Goal: Task Accomplishment & Management: Manage account settings

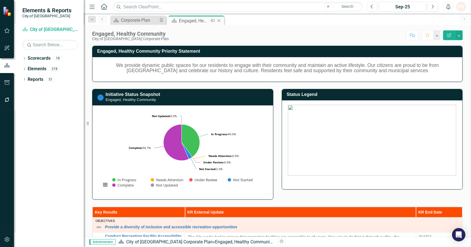
click at [217, 20] on icon "Close" at bounding box center [219, 20] width 6 height 4
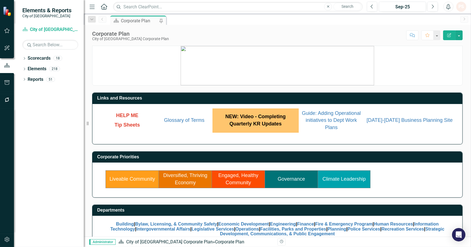
click at [342, 176] on link "Climate Leadership" at bounding box center [344, 179] width 43 height 6
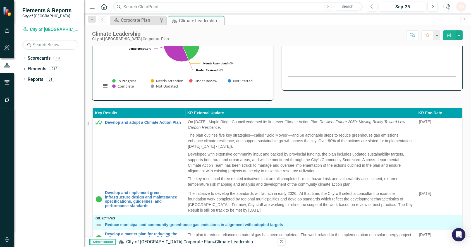
scroll to position [120, 0]
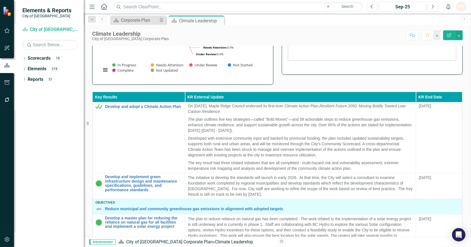
drag, startPoint x: 290, startPoint y: 132, endPoint x: 412, endPoint y: 88, distance: 129.7
click at [412, 88] on div "Key Results KR External Update KR End Date Objectives Mitigate and adapt to the…" at bounding box center [277, 188] width 379 height 207
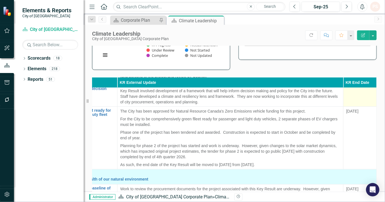
scroll to position [172, 85]
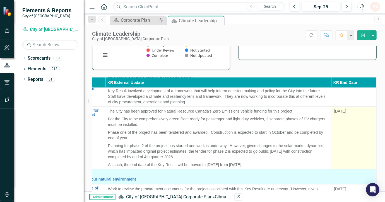
click at [336, 109] on span "[DATE]" at bounding box center [340, 111] width 12 height 4
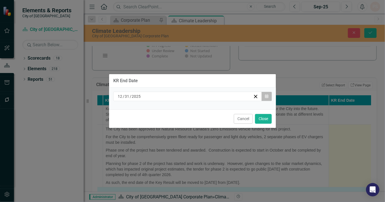
click at [268, 93] on button "Calendar" at bounding box center [267, 96] width 11 height 9
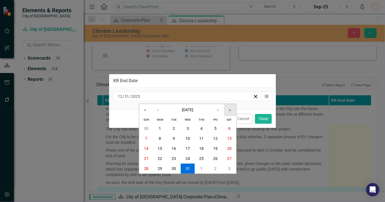
click at [228, 109] on button "»" at bounding box center [230, 110] width 12 height 12
click at [201, 167] on abbr "31" at bounding box center [202, 169] width 4 height 4
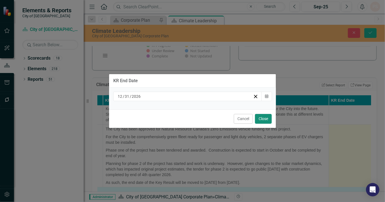
click at [267, 121] on button "Close" at bounding box center [263, 119] width 17 height 10
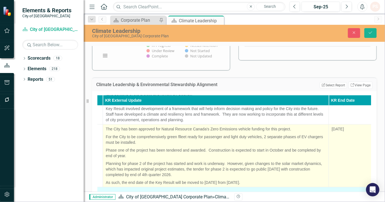
click at [174, 182] on p "As such, the end date of the Key Result will be moved to [DATE] from [DATE]." at bounding box center [216, 182] width 220 height 7
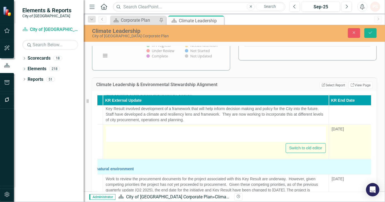
type textarea "<p>The City has been approved for Natural Resource Canada's Zero Emissions vehi…"
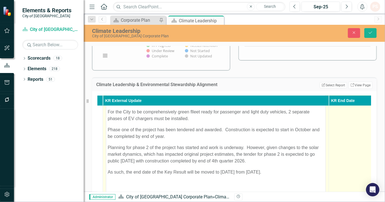
scroll to position [218, 85]
click at [187, 173] on p "As such, the end date of the Key Result will be moved to [DATE] from [DATE]." at bounding box center [216, 172] width 216 height 7
click at [367, 31] on button "Save" at bounding box center [371, 33] width 12 height 10
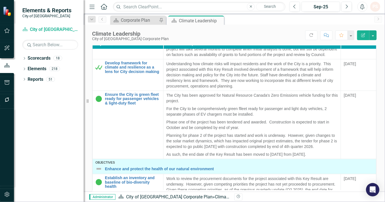
scroll to position [184, 0]
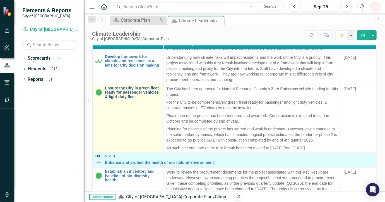
click at [134, 95] on link "Ensure the City is green fleet ready for passenger vehicles & light-duty fleet" at bounding box center [133, 92] width 56 height 13
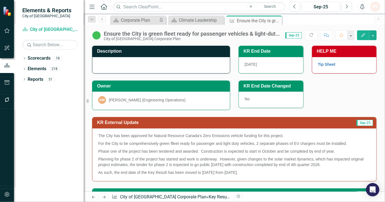
click at [247, 97] on span "No" at bounding box center [247, 99] width 5 height 4
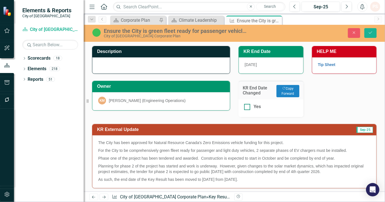
click at [246, 107] on input "Yes" at bounding box center [246, 106] width 4 height 4
checkbox input "true"
click at [370, 33] on icon "Save" at bounding box center [370, 33] width 5 height 4
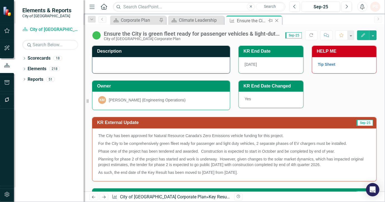
click at [279, 21] on icon "Close" at bounding box center [277, 20] width 6 height 4
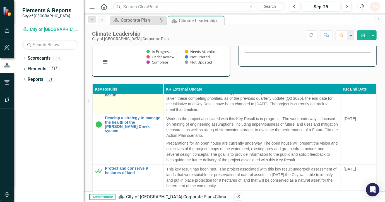
scroll to position [314, 0]
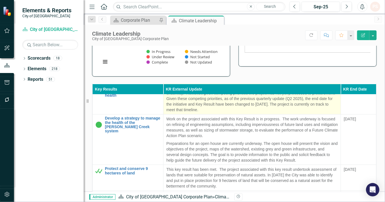
click at [287, 113] on p "Work to review the procurement documents for the project associated with this K…" at bounding box center [252, 99] width 172 height 28
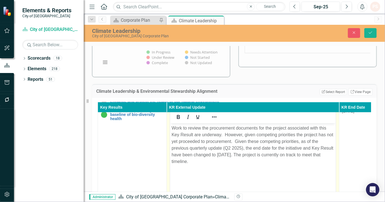
scroll to position [314, 10]
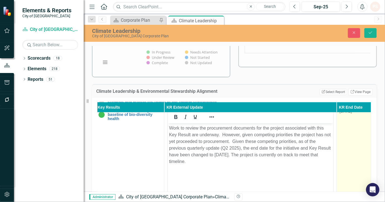
click at [346, 114] on span "[DATE]" at bounding box center [346, 111] width 12 height 4
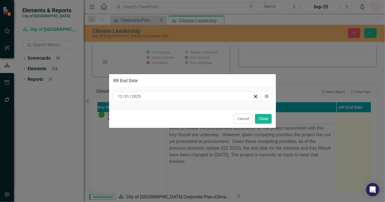
click at [265, 92] on div "[DATE] Calendar" at bounding box center [192, 99] width 167 height 22
click at [266, 95] on icon "button" at bounding box center [266, 96] width 3 height 4
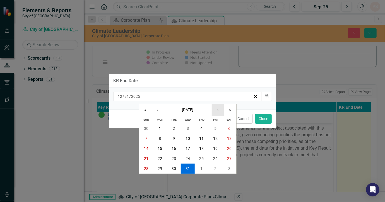
click at [221, 110] on button "›" at bounding box center [218, 110] width 12 height 12
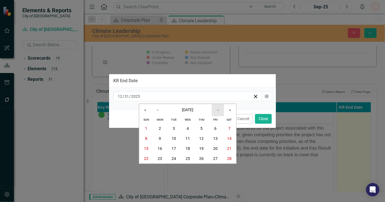
click at [221, 110] on button "›" at bounding box center [218, 110] width 12 height 12
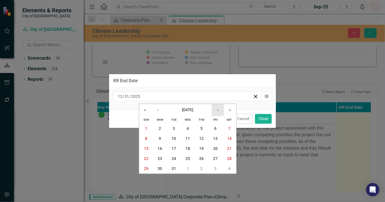
click at [221, 110] on button "›" at bounding box center [218, 110] width 12 height 12
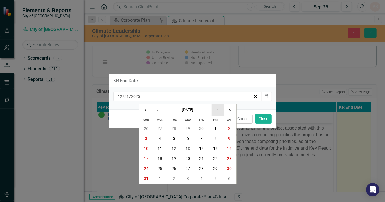
click at [221, 110] on button "›" at bounding box center [218, 110] width 12 height 12
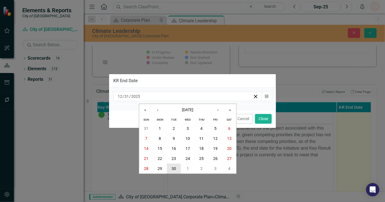
click at [176, 165] on button "30" at bounding box center [174, 169] width 14 height 10
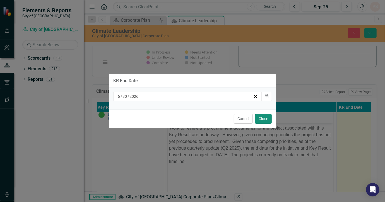
click at [268, 121] on button "Close" at bounding box center [263, 119] width 17 height 10
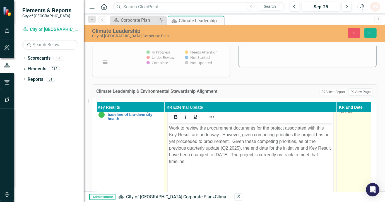
click at [216, 157] on p "Work to review the procurement documents for the project associated with this K…" at bounding box center [250, 145] width 163 height 40
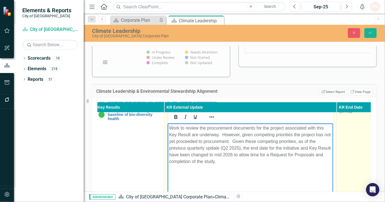
click at [261, 154] on p "Work to review the procurement documents for the project associated with this K…" at bounding box center [250, 145] width 163 height 40
click at [260, 154] on p "Work to review the procurement documents for the project associated with this K…" at bounding box center [250, 145] width 163 height 40
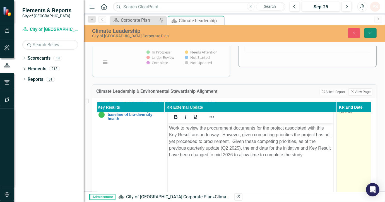
click at [369, 33] on icon "Save" at bounding box center [370, 33] width 5 height 4
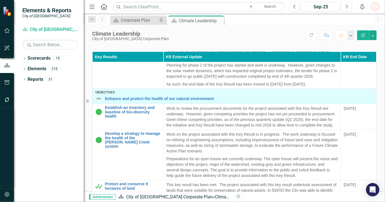
scroll to position [266, 0]
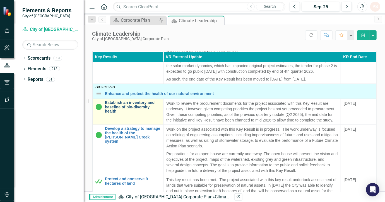
click at [143, 114] on link "Establish an inventory and baseline of bio-diversity health" at bounding box center [133, 107] width 56 height 13
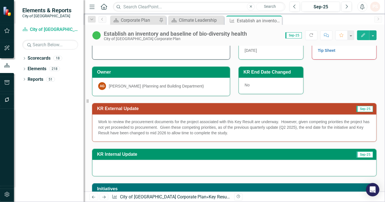
scroll to position [14, 0]
click at [260, 85] on div "No" at bounding box center [271, 86] width 65 height 16
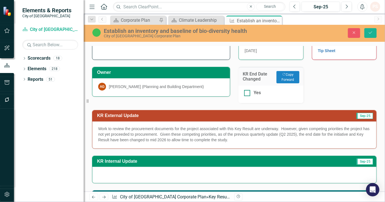
click at [244, 90] on div "Yes" at bounding box center [271, 93] width 54 height 6
click at [244, 90] on input "Yes" at bounding box center [246, 92] width 4 height 4
checkbox input "true"
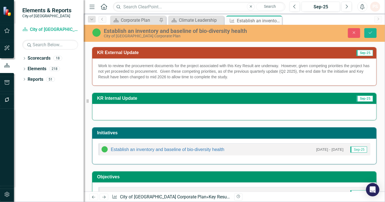
scroll to position [79, 0]
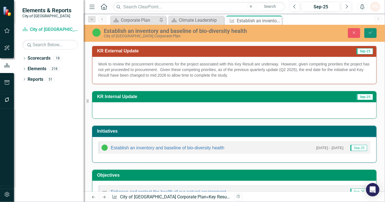
click at [369, 33] on icon "Save" at bounding box center [370, 33] width 5 height 4
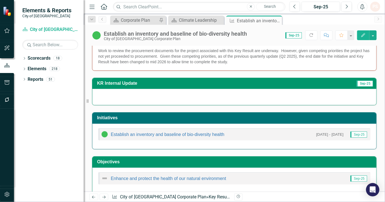
scroll to position [90, 0]
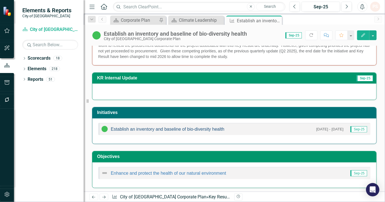
click at [206, 128] on link "Establish an inventory and baseline of bio-diversity health" at bounding box center [168, 129] width 114 height 5
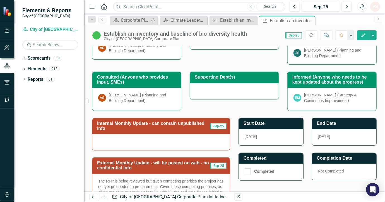
scroll to position [125, 0]
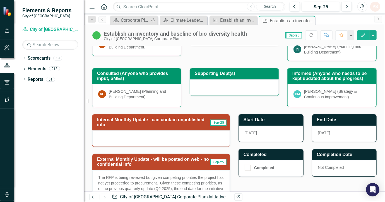
click at [251, 131] on span "[DATE]" at bounding box center [251, 133] width 12 height 4
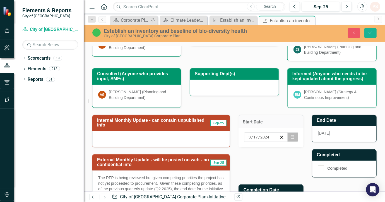
click at [288, 137] on button "Calendar" at bounding box center [293, 137] width 11 height 9
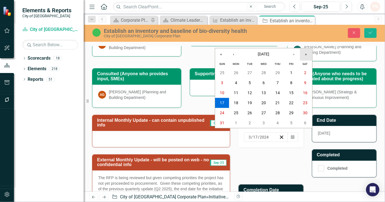
click at [304, 53] on button "»" at bounding box center [306, 54] width 12 height 12
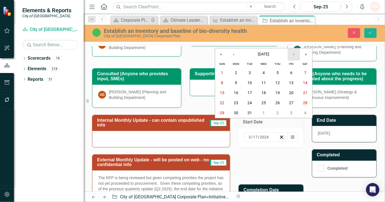
click at [294, 54] on button "›" at bounding box center [294, 54] width 12 height 12
click at [252, 111] on abbr "30" at bounding box center [250, 113] width 4 height 4
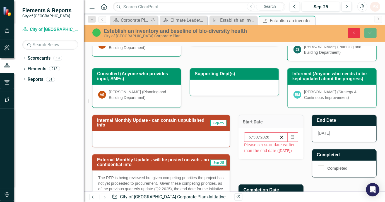
click at [352, 31] on icon "Close" at bounding box center [354, 33] width 5 height 4
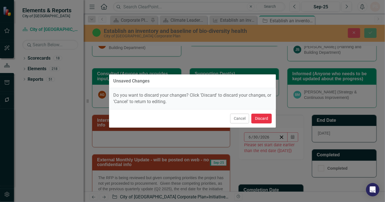
click at [269, 119] on button "Discard" at bounding box center [262, 119] width 20 height 10
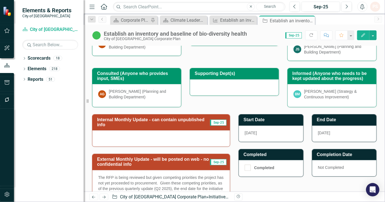
click at [336, 133] on div "[DATE]" at bounding box center [344, 134] width 65 height 16
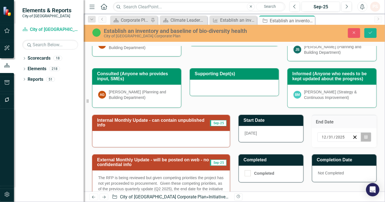
click at [365, 137] on icon "button" at bounding box center [366, 137] width 3 height 4
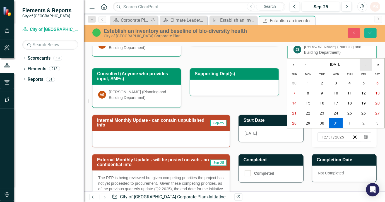
click at [366, 66] on button "›" at bounding box center [366, 65] width 12 height 12
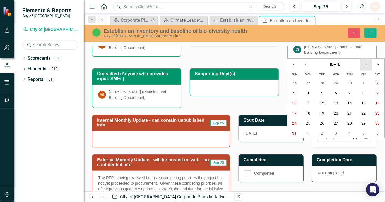
click at [366, 66] on button "›" at bounding box center [366, 65] width 12 height 12
click at [324, 121] on abbr "30" at bounding box center [322, 123] width 4 height 4
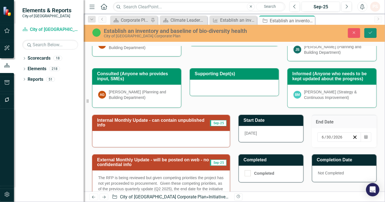
click at [371, 33] on icon "Save" at bounding box center [370, 33] width 5 height 4
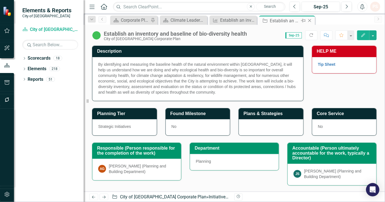
click at [311, 19] on icon "Close" at bounding box center [310, 20] width 6 height 4
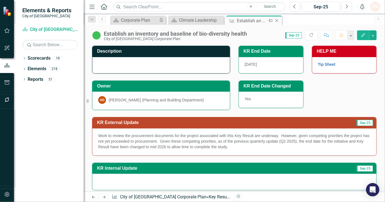
click at [279, 21] on icon "Close" at bounding box center [277, 20] width 6 height 4
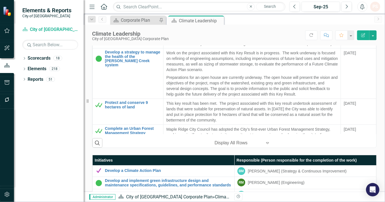
scroll to position [274, 0]
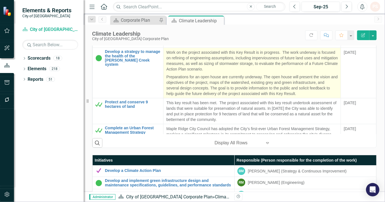
click at [322, 73] on p "Work on the project associated with this Key Result is in progress. The work un…" at bounding box center [252, 61] width 172 height 23
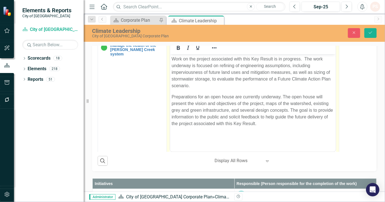
scroll to position [318, 0]
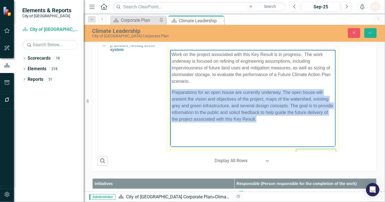
drag, startPoint x: 172, startPoint y: 92, endPoint x: 264, endPoint y: 122, distance: 96.4
click at [264, 122] on p "Preparations for an open house are currently underway. The open house will pres…" at bounding box center [252, 106] width 163 height 34
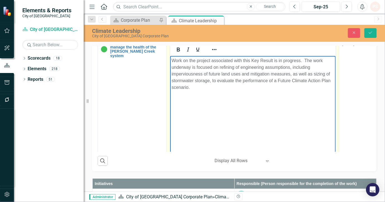
scroll to position [310, 0]
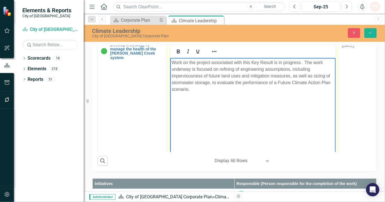
click at [210, 83] on p "Work on the project associated with this Key Result is in progress. The work un…" at bounding box center [252, 76] width 163 height 34
click at [222, 82] on p "Work on the project associated with this Key Result is in progress. The work un…" at bounding box center [252, 72] width 163 height 27
click at [301, 84] on p "Work on the project associated with this Key Result is in progress. The work un…" at bounding box center [252, 72] width 163 height 27
click at [237, 81] on p "Work on the project associated with this Key Result is in progress. The work un…" at bounding box center [252, 72] width 163 height 27
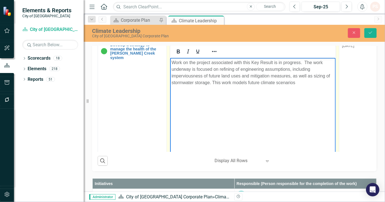
click at [244, 83] on p "Work on the project associated with this Key Result is in progress. The work un…" at bounding box center [252, 72] width 163 height 27
click at [299, 82] on p "Work on the project associated with this Key Result is in progress. The work un…" at bounding box center [252, 72] width 163 height 27
click at [227, 109] on body "Work on the project associated with this Key Result is in progress. The work un…" at bounding box center [253, 100] width 166 height 84
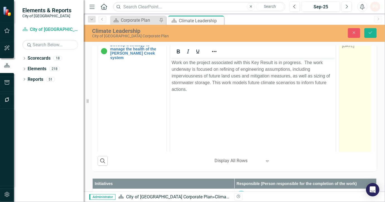
click at [353, 48] on span "[DATE]" at bounding box center [348, 46] width 12 height 4
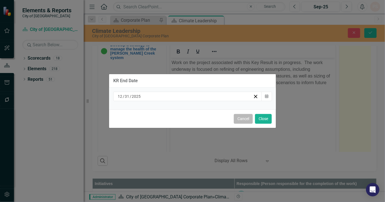
click at [242, 120] on button "Cancel" at bounding box center [243, 119] width 19 height 10
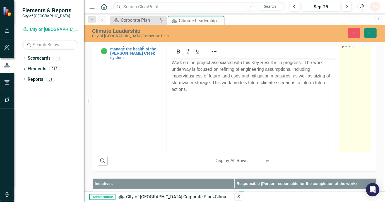
click at [373, 32] on icon "Save" at bounding box center [370, 33] width 5 height 4
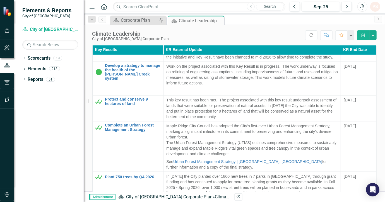
scroll to position [322, 0]
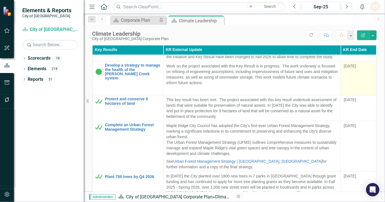
click at [359, 91] on td "[DATE]" at bounding box center [358, 79] width 35 height 34
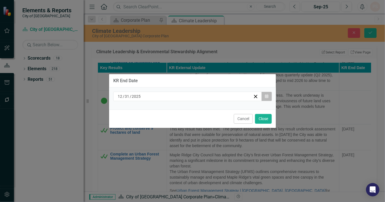
click at [269, 96] on button "Calendar" at bounding box center [267, 96] width 11 height 9
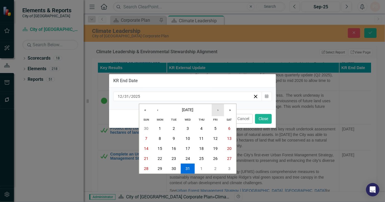
click at [218, 112] on button "›" at bounding box center [218, 110] width 12 height 12
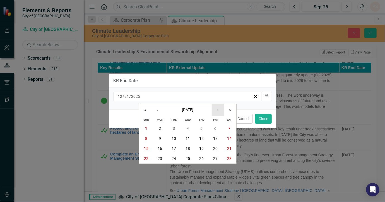
click at [218, 112] on button "›" at bounding box center [218, 110] width 12 height 12
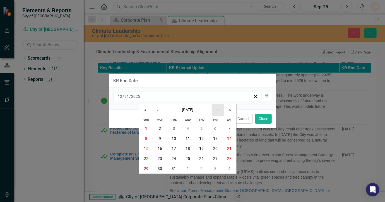
click at [218, 112] on button "›" at bounding box center [218, 110] width 12 height 12
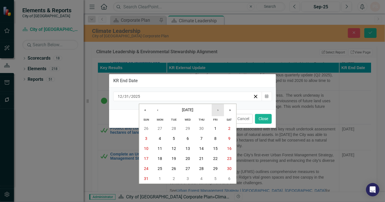
click at [218, 112] on button "›" at bounding box center [218, 110] width 12 height 12
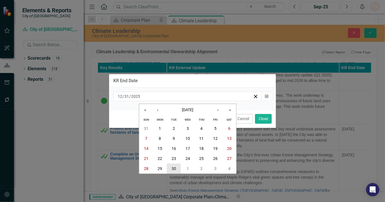
click at [174, 168] on abbr "30" at bounding box center [174, 169] width 4 height 4
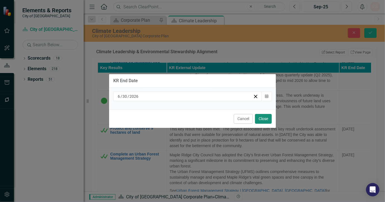
click at [263, 118] on button "Close" at bounding box center [263, 119] width 17 height 10
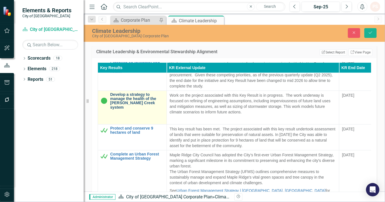
click at [145, 110] on link "Develop a strategy to manage the health of the [PERSON_NAME] Creek system" at bounding box center [137, 101] width 54 height 17
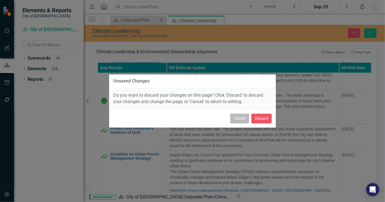
click at [241, 120] on button "Cancel" at bounding box center [239, 119] width 19 height 10
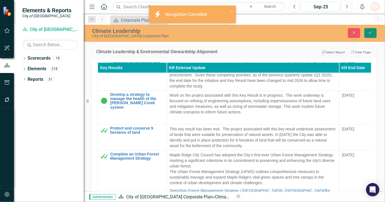
click at [372, 31] on icon "Save" at bounding box center [370, 33] width 5 height 4
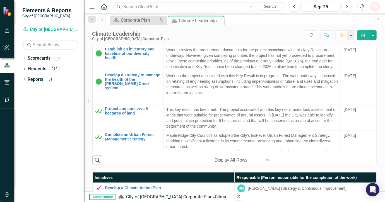
scroll to position [281, 0]
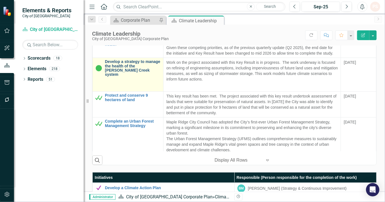
click at [144, 77] on link "Develop a strategy to manage the health of the [PERSON_NAME] Creek system" at bounding box center [133, 68] width 56 height 17
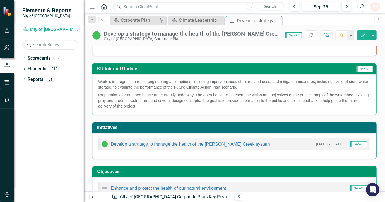
scroll to position [148, 0]
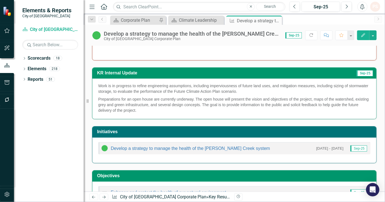
click at [246, 145] on div "Develop a strategy to manage the health of the [PERSON_NAME] Creek system" at bounding box center [185, 148] width 169 height 7
click at [246, 148] on link "Develop a strategy to manage the health of the [PERSON_NAME] Creek system" at bounding box center [190, 148] width 159 height 5
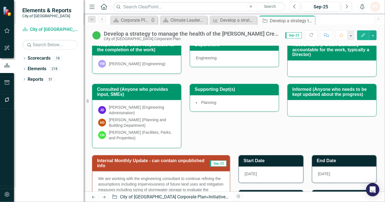
scroll to position [149, 0]
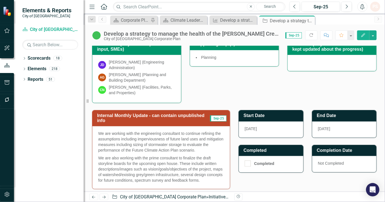
click at [341, 127] on div "[DATE]" at bounding box center [344, 130] width 65 height 16
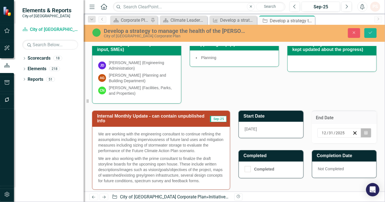
click at [366, 130] on button "Calendar" at bounding box center [366, 132] width 11 height 9
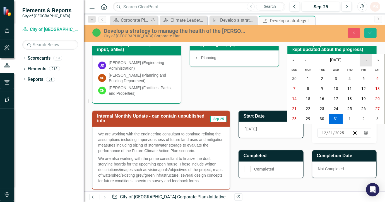
click at [366, 61] on button "›" at bounding box center [366, 60] width 12 height 12
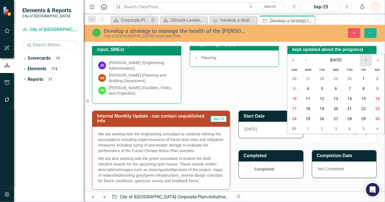
click at [366, 61] on button "›" at bounding box center [366, 60] width 12 height 12
click at [325, 120] on button "30" at bounding box center [322, 119] width 14 height 10
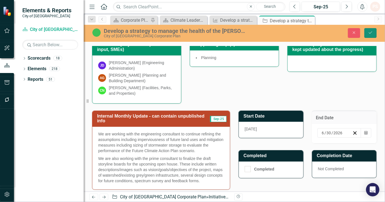
click at [370, 32] on icon "Save" at bounding box center [370, 33] width 5 height 4
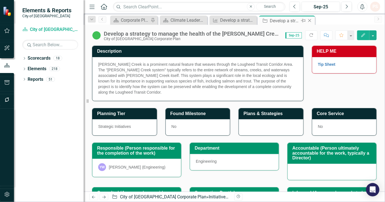
click at [311, 21] on icon "Close" at bounding box center [310, 20] width 6 height 4
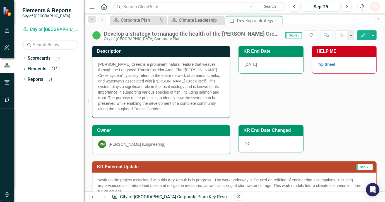
click at [249, 151] on div "No" at bounding box center [271, 144] width 65 height 16
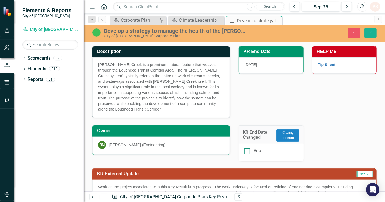
click at [246, 150] on input "Yes" at bounding box center [246, 151] width 4 height 4
checkbox input "true"
click at [369, 35] on button "Save" at bounding box center [371, 33] width 12 height 10
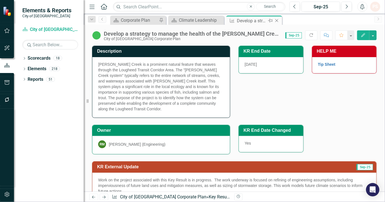
click at [278, 20] on icon "Close" at bounding box center [277, 20] width 6 height 4
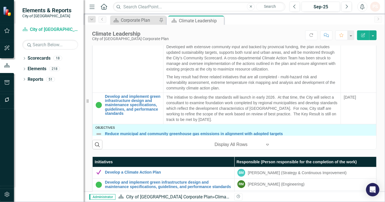
scroll to position [234, 0]
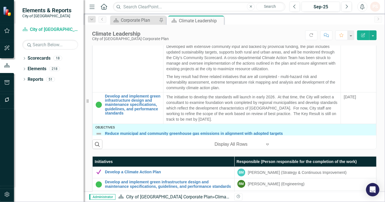
drag, startPoint x: 314, startPoint y: 27, endPoint x: 266, endPoint y: 35, distance: 48.8
click at [266, 35] on div "Score: N/A Sep-25 Completed Refresh Comment Favorite Edit Report" at bounding box center [274, 34] width 205 height 9
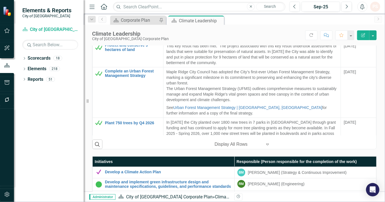
scroll to position [316, 0]
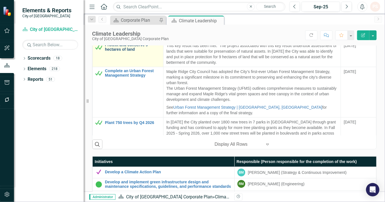
click at [122, 52] on link "Protect and conserve 9 hectares of land" at bounding box center [133, 47] width 56 height 9
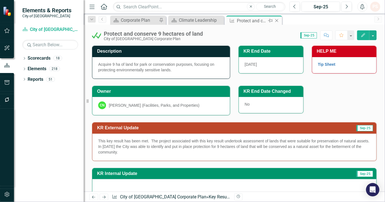
click at [276, 20] on icon at bounding box center [277, 20] width 3 height 3
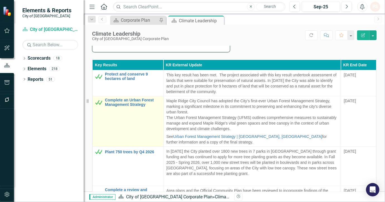
scroll to position [161, 0]
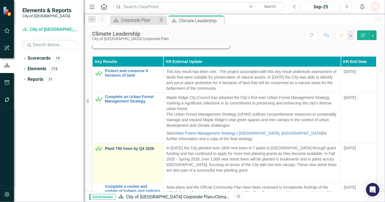
click at [128, 147] on link "Plant 750 trees by Q4 2026" at bounding box center [133, 149] width 56 height 4
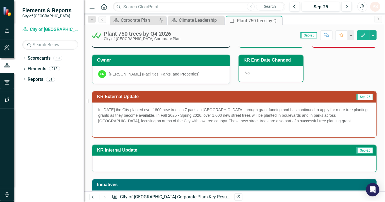
scroll to position [25, 0]
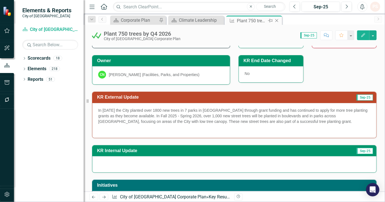
click at [277, 22] on icon "Close" at bounding box center [277, 20] width 6 height 4
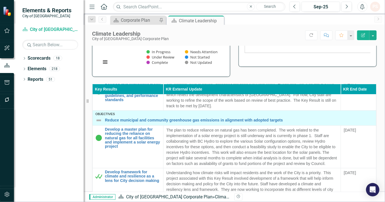
scroll to position [113, 0]
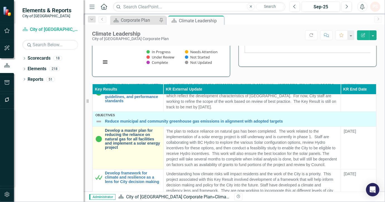
click at [128, 144] on link "Develop a master plan for reducing the reliance on natural gas for all faciliti…" at bounding box center [133, 140] width 56 height 22
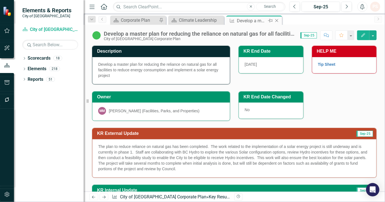
click at [277, 21] on icon "Close" at bounding box center [277, 20] width 6 height 4
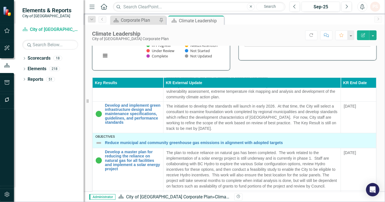
scroll to position [85, 0]
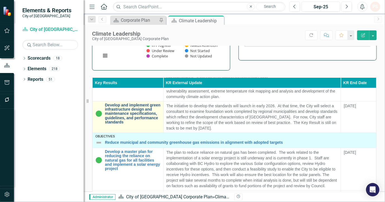
click at [133, 111] on link "Develop and implement green infrastructure design and maintenance specification…" at bounding box center [133, 114] width 56 height 22
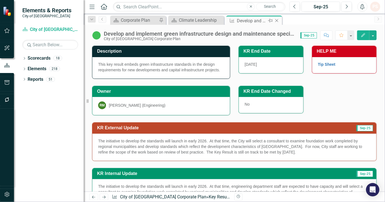
click at [278, 20] on icon "Close" at bounding box center [277, 20] width 6 height 4
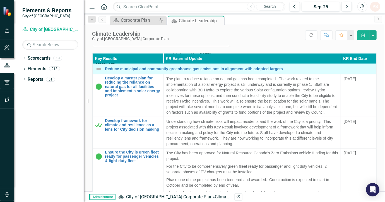
scroll to position [151, 0]
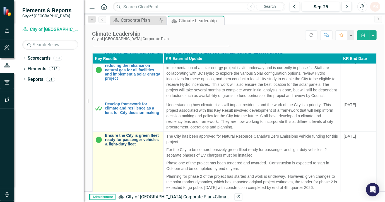
click at [137, 144] on link "Ensure the City is green fleet ready for passenger vehicles & light-duty fleet" at bounding box center [133, 140] width 56 height 13
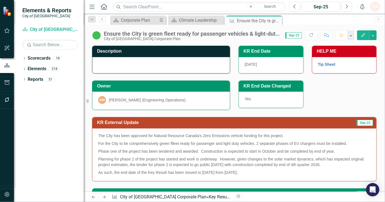
click at [195, 61] on div at bounding box center [161, 65] width 138 height 16
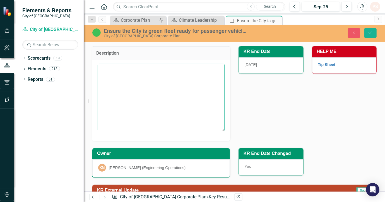
click at [170, 76] on textarea at bounding box center [161, 98] width 127 height 68
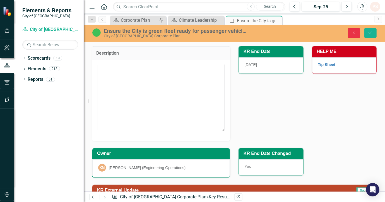
click at [351, 34] on button "Close" at bounding box center [354, 33] width 12 height 10
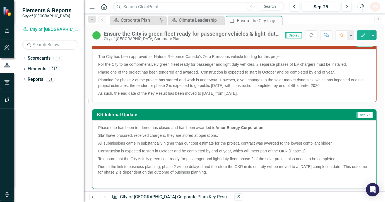
scroll to position [198, 0]
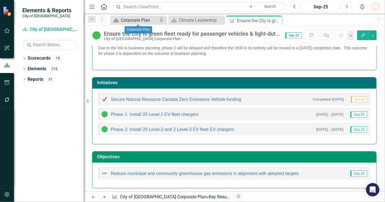
click at [147, 18] on div "Corporate Plan" at bounding box center [139, 20] width 37 height 7
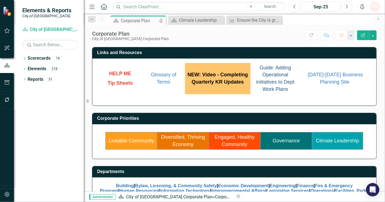
scroll to position [69, 0]
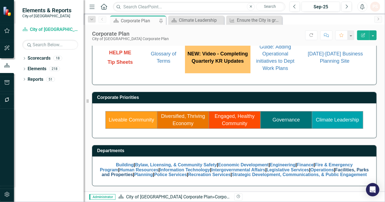
click at [131, 172] on link "Facilities, Parks and Properties" at bounding box center [235, 173] width 267 height 10
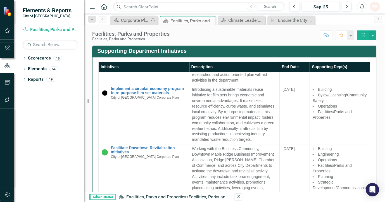
scroll to position [639, 0]
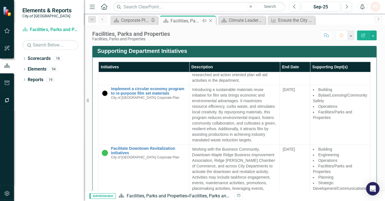
click at [211, 20] on icon "Close" at bounding box center [210, 20] width 6 height 4
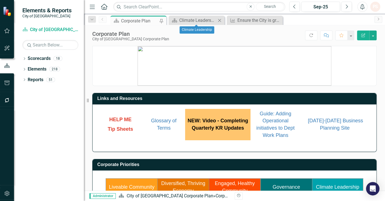
click at [219, 19] on icon "Close" at bounding box center [219, 20] width 6 height 4
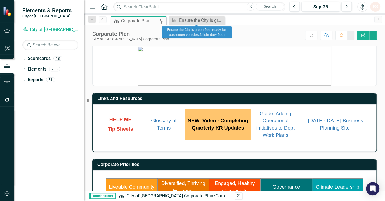
click at [0, 0] on icon "Close" at bounding box center [0, 0] width 0 height 0
